Goal: Complete application form

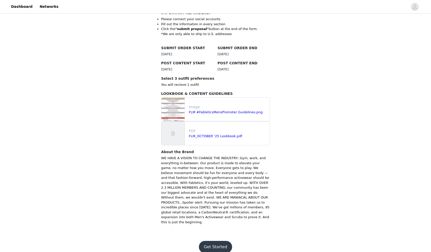
scroll to position [117, 0]
click at [218, 242] on button "Get Started" at bounding box center [215, 247] width 33 height 12
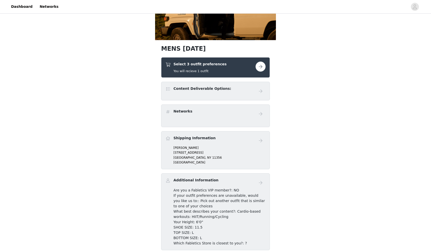
scroll to position [60, 0]
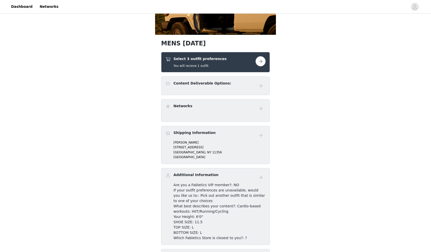
click at [264, 60] on button "button" at bounding box center [261, 61] width 10 height 10
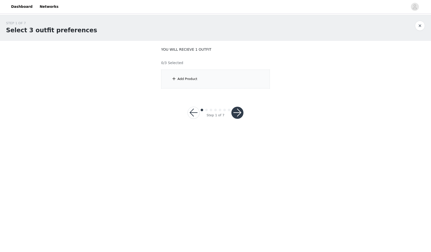
click at [181, 79] on div "Add Product" at bounding box center [188, 78] width 20 height 5
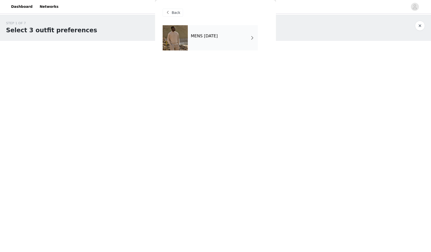
click at [242, 42] on div "MENS [DATE]" at bounding box center [223, 37] width 70 height 25
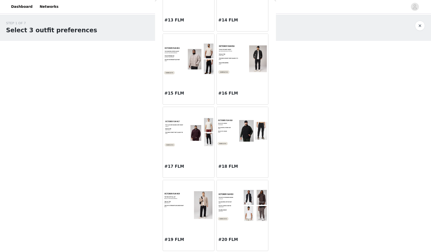
scroll to position [503, 0]
click at [195, 76] on div at bounding box center [188, 59] width 51 height 50
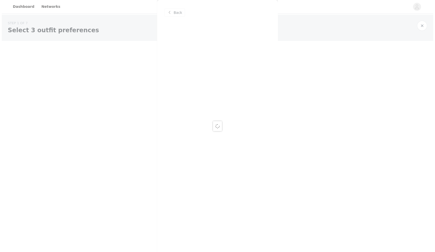
scroll to position [0, 0]
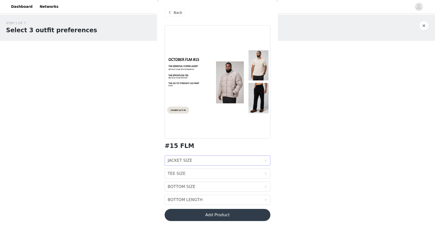
click at [209, 163] on div "JACKET SIZE JACKET SIZE" at bounding box center [216, 161] width 96 height 10
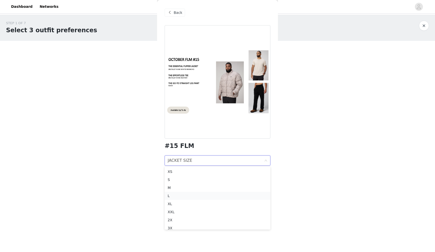
click at [192, 197] on div "L" at bounding box center [218, 196] width 100 height 6
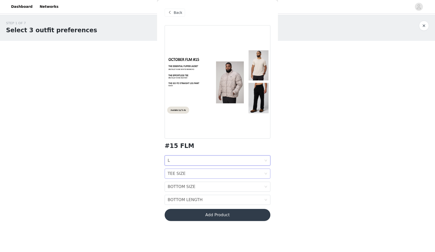
click at [248, 175] on div "TEE SIZE TEE SIZE" at bounding box center [216, 174] width 96 height 10
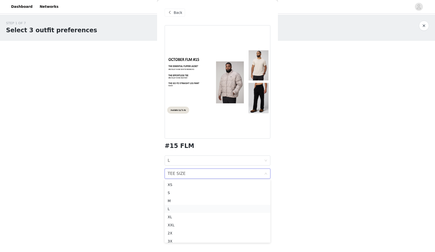
click at [226, 208] on div "L" at bounding box center [218, 209] width 100 height 6
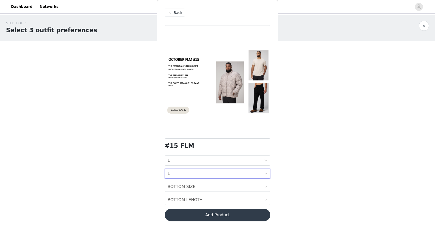
click at [237, 179] on div "JACKET SIZE L TEE SIZE L BOTTOM SIZE BOTTOM SIZE BOTTOM LENGTH BOTTOM LENGTH" at bounding box center [218, 179] width 106 height 49
click at [235, 183] on div "BOTTOM SIZE BOTTOM SIZE" at bounding box center [216, 187] width 96 height 10
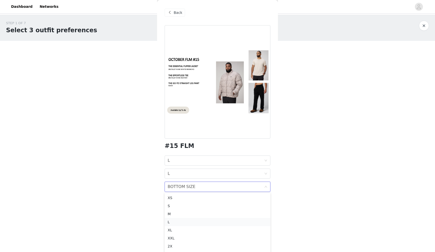
click at [223, 220] on div "L" at bounding box center [218, 222] width 100 height 6
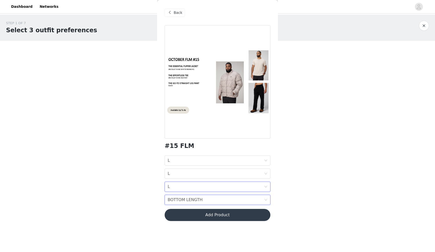
click at [232, 199] on div "BOTTOM LENGTH BOTTOM LENGTH" at bounding box center [216, 200] width 96 height 10
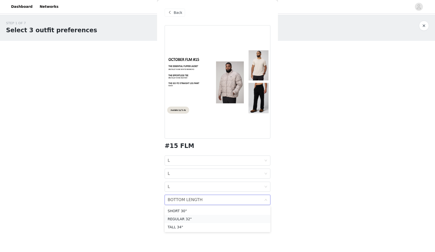
click at [227, 217] on div "REGULAR 32"" at bounding box center [218, 219] width 100 height 6
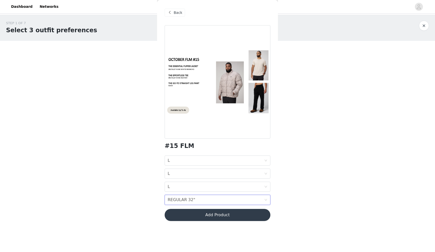
click at [237, 215] on button "Add Product" at bounding box center [218, 215] width 106 height 12
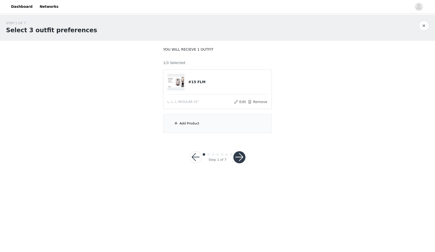
click at [231, 122] on div "Add Product" at bounding box center [217, 123] width 109 height 19
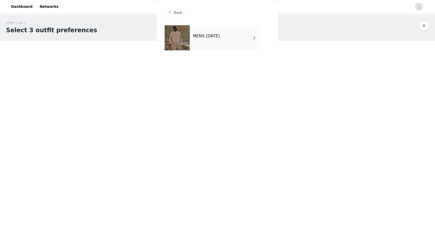
click at [213, 36] on h4 "MENS [DATE]" at bounding box center [206, 36] width 27 height 5
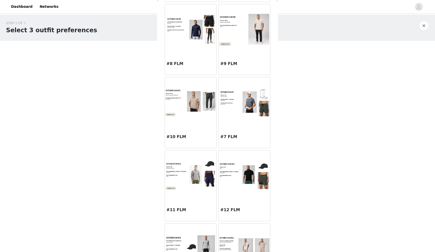
scroll to position [242, 0]
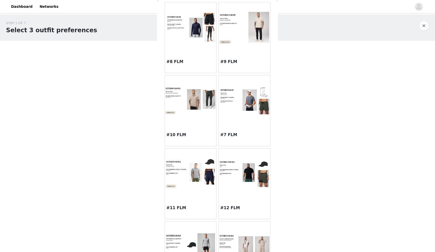
click at [258, 175] on img at bounding box center [244, 173] width 51 height 28
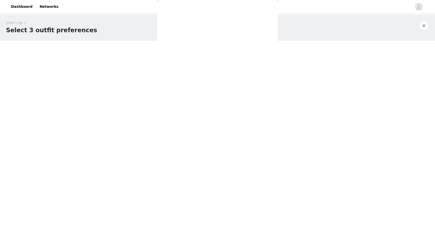
scroll to position [0, 0]
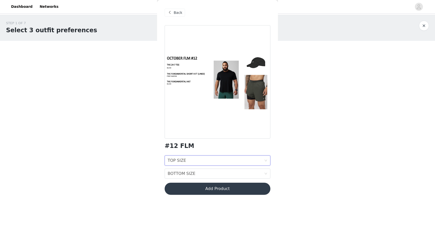
click at [238, 162] on div "TOP SIZE TOP SIZE" at bounding box center [216, 161] width 96 height 10
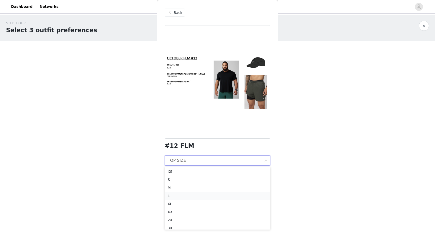
click at [221, 193] on div "L" at bounding box center [218, 196] width 100 height 6
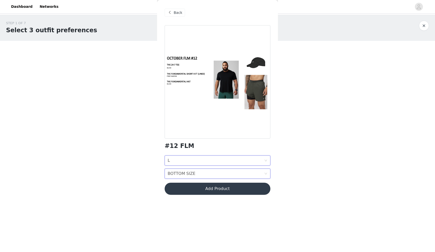
click at [225, 174] on div "BOTTOM SIZE BOTTOM SIZE" at bounding box center [216, 174] width 96 height 10
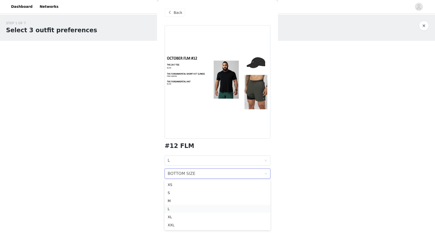
click at [217, 207] on div "L" at bounding box center [218, 209] width 100 height 6
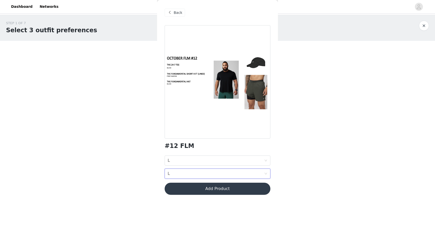
click at [237, 188] on button "Add Product" at bounding box center [218, 189] width 106 height 12
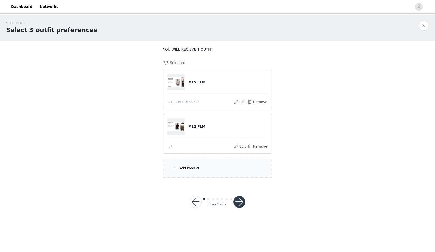
click at [222, 167] on div "Add Product" at bounding box center [217, 168] width 109 height 19
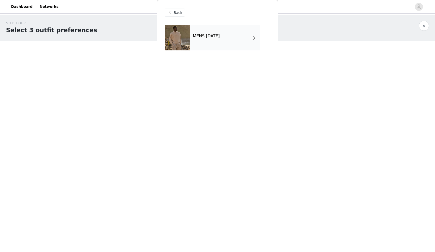
click at [199, 32] on div "MENS [DATE]" at bounding box center [225, 37] width 70 height 25
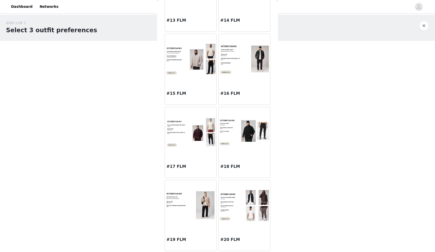
scroll to position [503, 0]
click at [181, 167] on h3 "#17 FLM" at bounding box center [190, 166] width 48 height 6
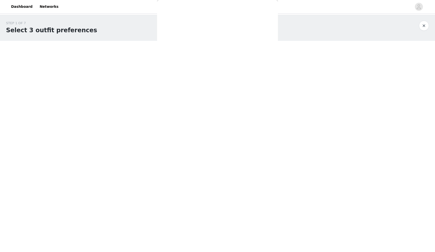
scroll to position [0, 0]
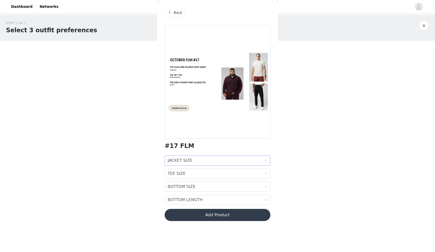
click at [195, 162] on div "JACKET SIZE JACKET SIZE" at bounding box center [216, 161] width 96 height 10
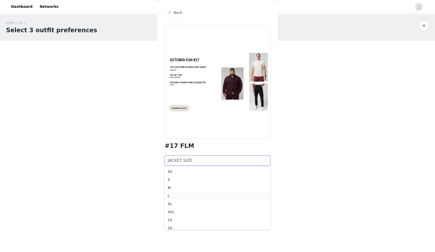
click at [190, 194] on div "L" at bounding box center [218, 196] width 100 height 6
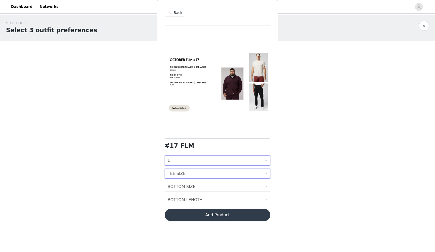
click at [228, 177] on div "TEE SIZE TEE SIZE" at bounding box center [216, 174] width 96 height 10
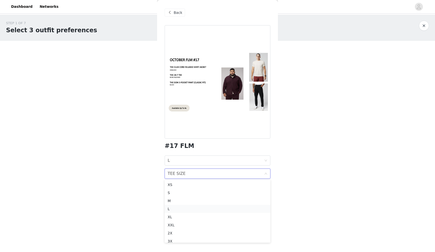
click at [218, 209] on div "L" at bounding box center [218, 209] width 100 height 6
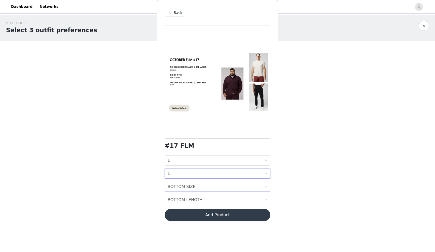
click at [225, 186] on div "BOTTOM SIZE BOTTOM SIZE" at bounding box center [216, 187] width 96 height 10
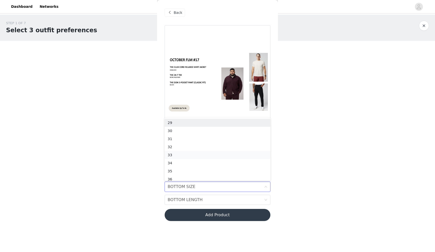
scroll to position [3, 0]
click at [219, 145] on div "32" at bounding box center [218, 145] width 100 height 6
click at [212, 201] on div "BOTTOM LENGTH BOTTOM LENGTH" at bounding box center [216, 200] width 96 height 10
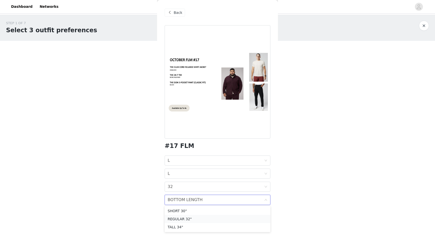
click at [209, 216] on div "REGULAR 32"" at bounding box center [218, 219] width 100 height 6
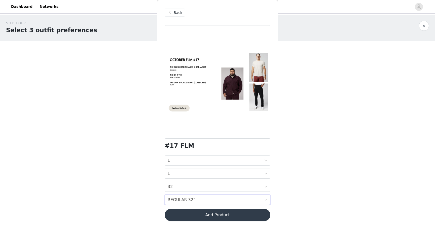
click at [238, 219] on button "Add Product" at bounding box center [218, 215] width 106 height 12
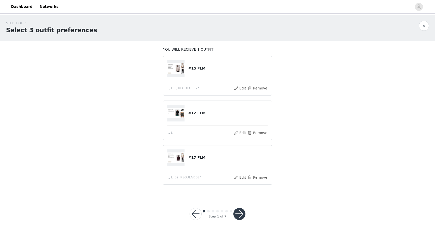
click at [239, 217] on button "button" at bounding box center [239, 214] width 12 height 12
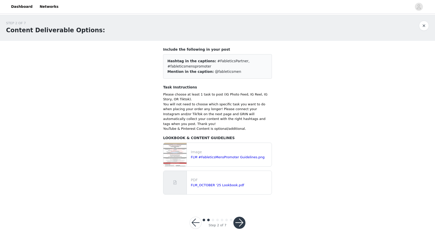
click at [245, 217] on button "button" at bounding box center [239, 223] width 12 height 12
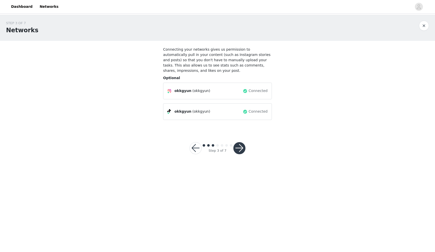
click at [240, 146] on button "button" at bounding box center [239, 148] width 12 height 12
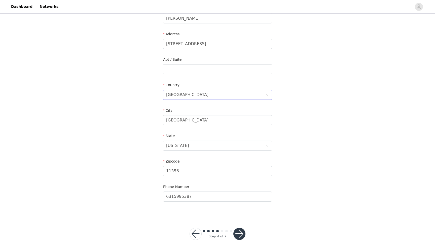
scroll to position [91, 0]
click at [237, 233] on button "button" at bounding box center [239, 234] width 12 height 12
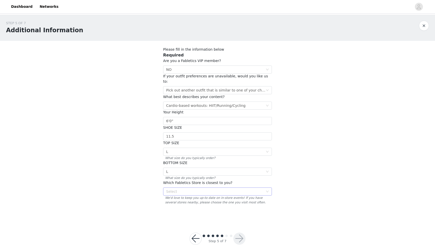
click at [224, 189] on div "Select" at bounding box center [214, 191] width 97 height 5
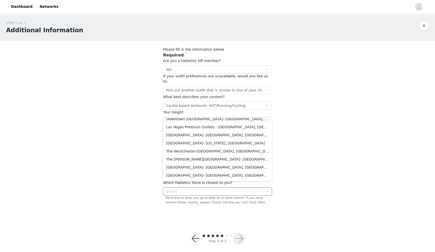
scroll to position [589, 0]
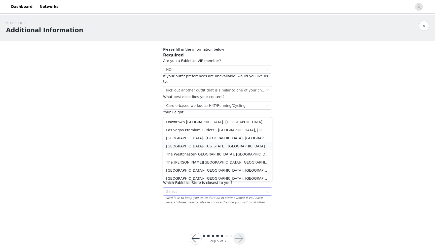
click at [233, 145] on li "[GEOGRAPHIC_DATA]- [US_STATE], [GEOGRAPHIC_DATA]" at bounding box center [217, 146] width 109 height 8
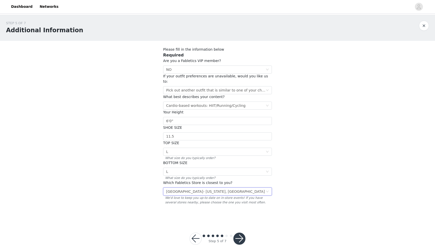
click at [314, 184] on div "STEP 5 OF 7 Additional Information Please fill in the information below Require…" at bounding box center [217, 118] width 435 height 206
click at [235, 232] on button "button" at bounding box center [239, 238] width 12 height 12
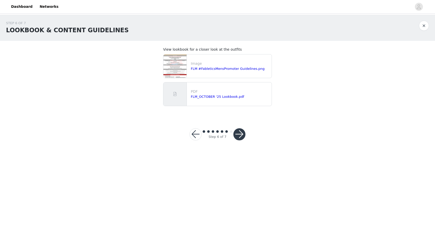
click at [237, 136] on button "button" at bounding box center [239, 134] width 12 height 12
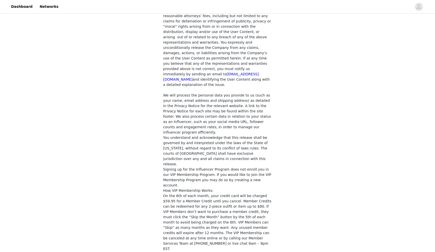
scroll to position [356, 0]
checkbox input "true"
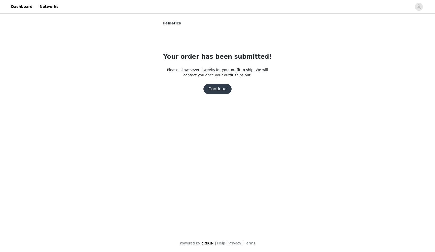
click at [211, 88] on button "Continue" at bounding box center [217, 89] width 28 height 10
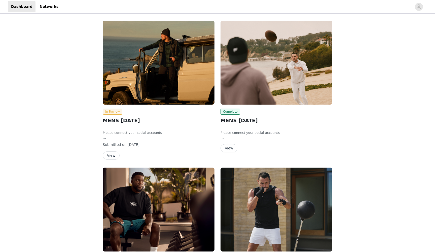
click at [45, 88] on div "In Review MENS OCTOBER 2025 Please connect your social accounts Fill out the in…" at bounding box center [217, 239] width 435 height 449
